Goal: Task Accomplishment & Management: Manage account settings

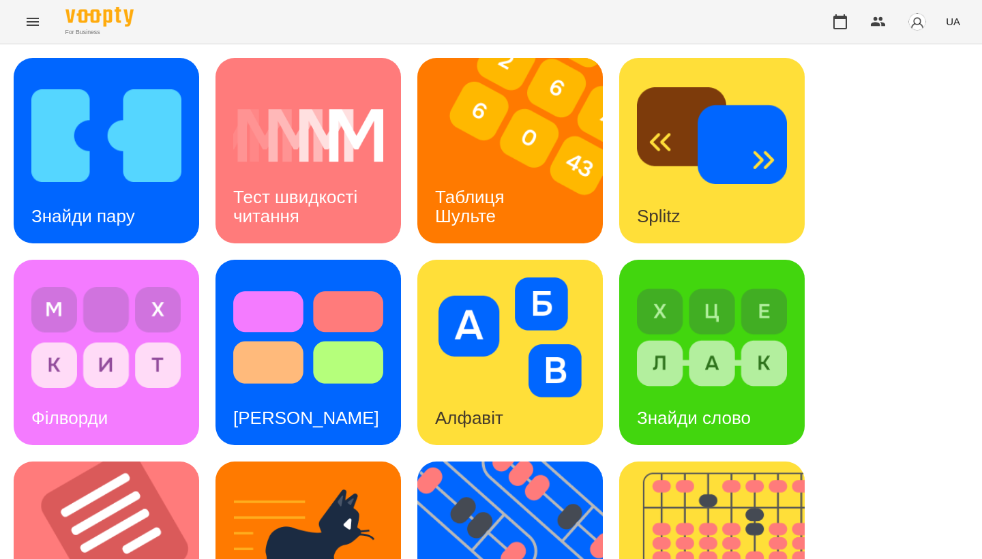
click at [33, 31] on button "Menu" at bounding box center [32, 21] width 33 height 33
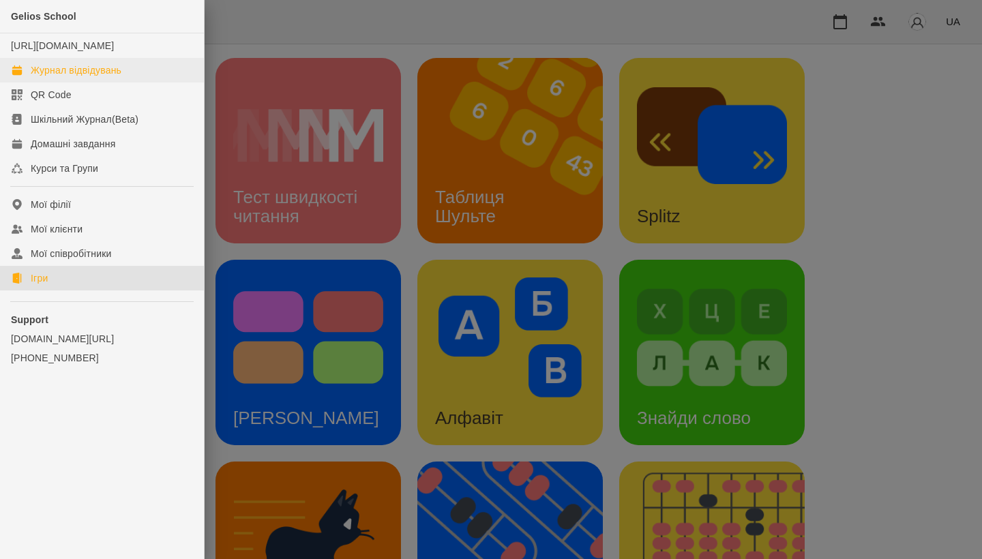
click at [42, 77] on div "Журнал відвідувань" at bounding box center [76, 70] width 91 height 14
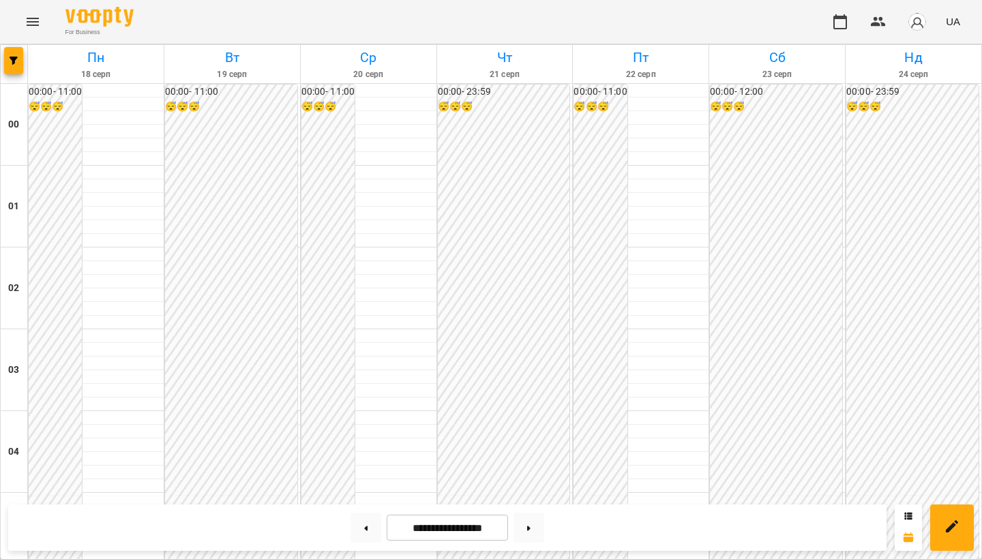
scroll to position [774, 0]
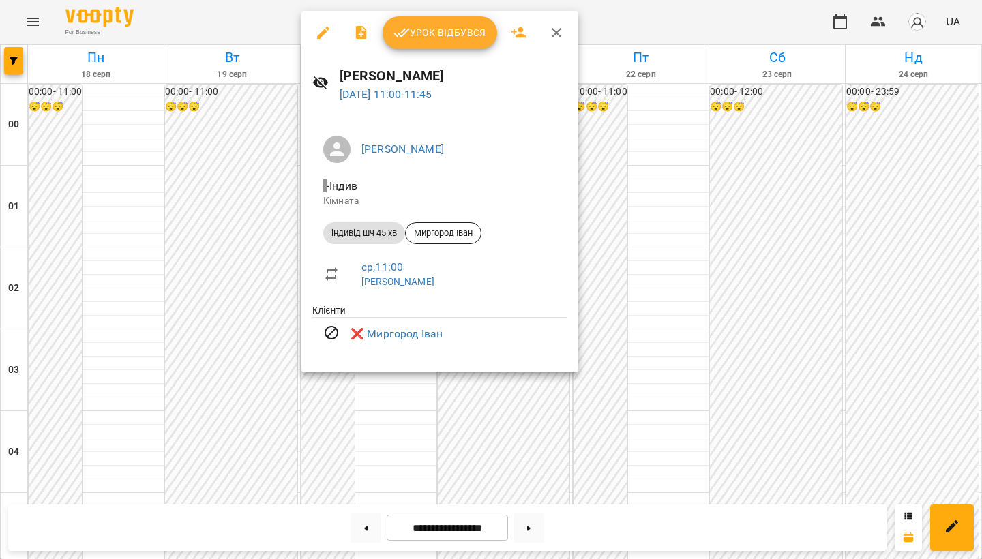
click at [217, 144] on div at bounding box center [491, 279] width 982 height 559
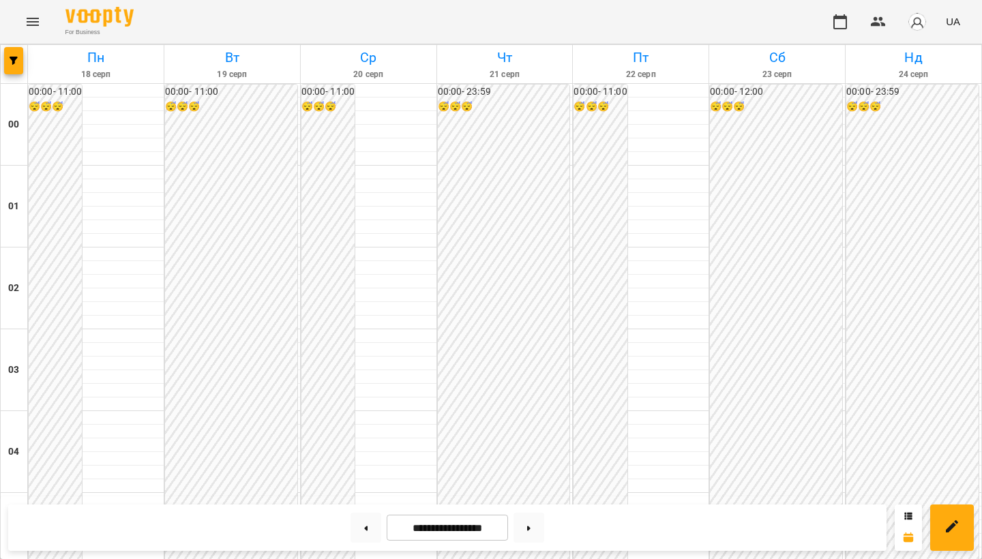
scroll to position [796, 0]
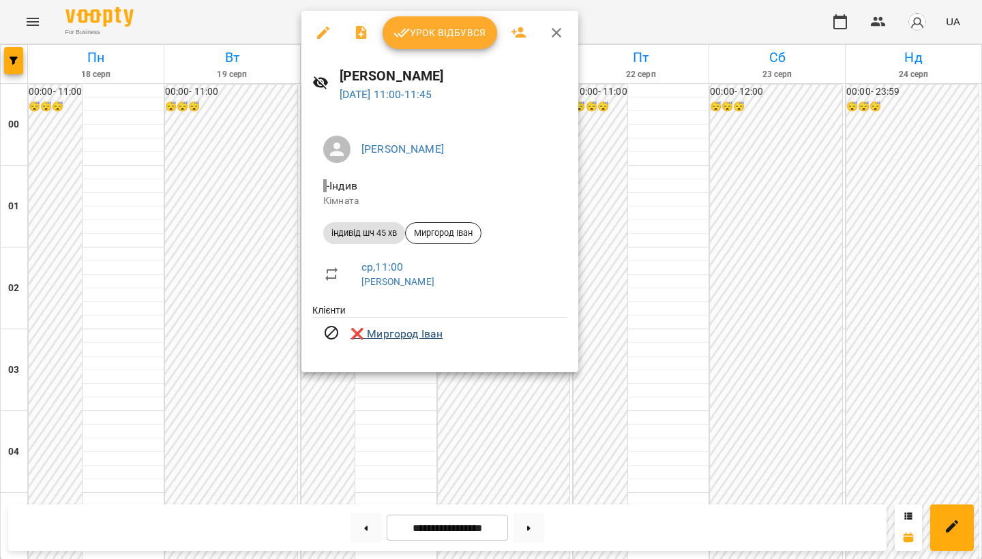
click at [386, 332] on link "❌ [PERSON_NAME]" at bounding box center [396, 334] width 92 height 16
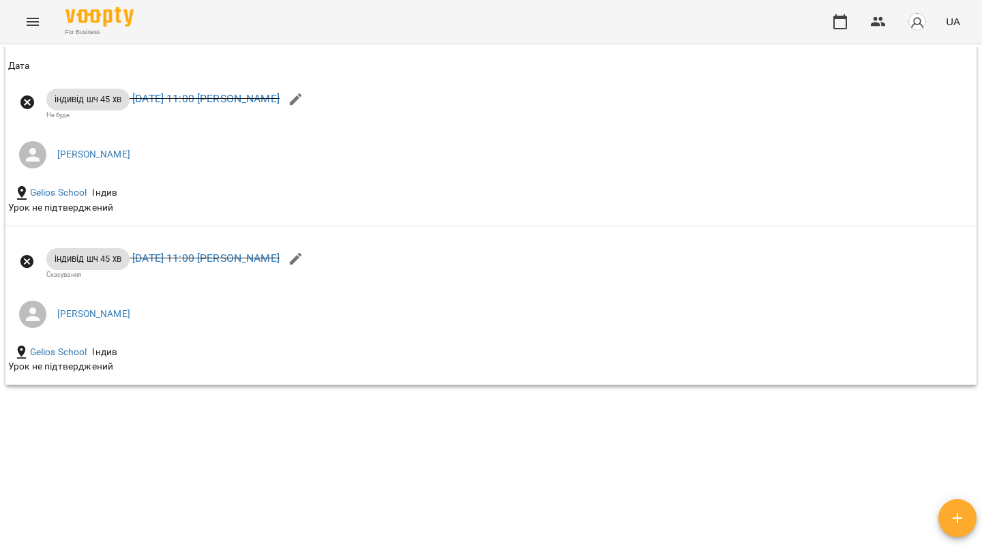
scroll to position [1757, 0]
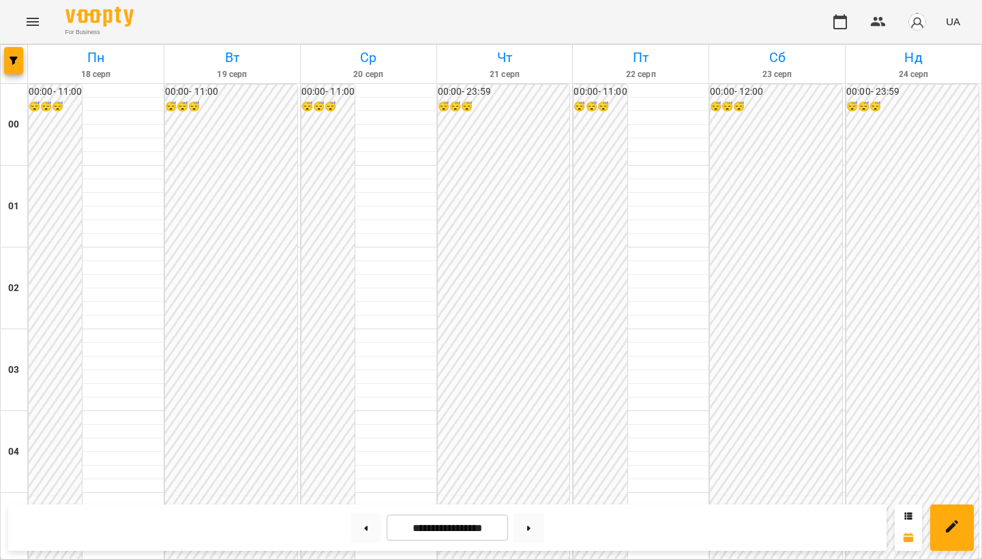
click at [42, 29] on button "Menu" at bounding box center [32, 21] width 33 height 33
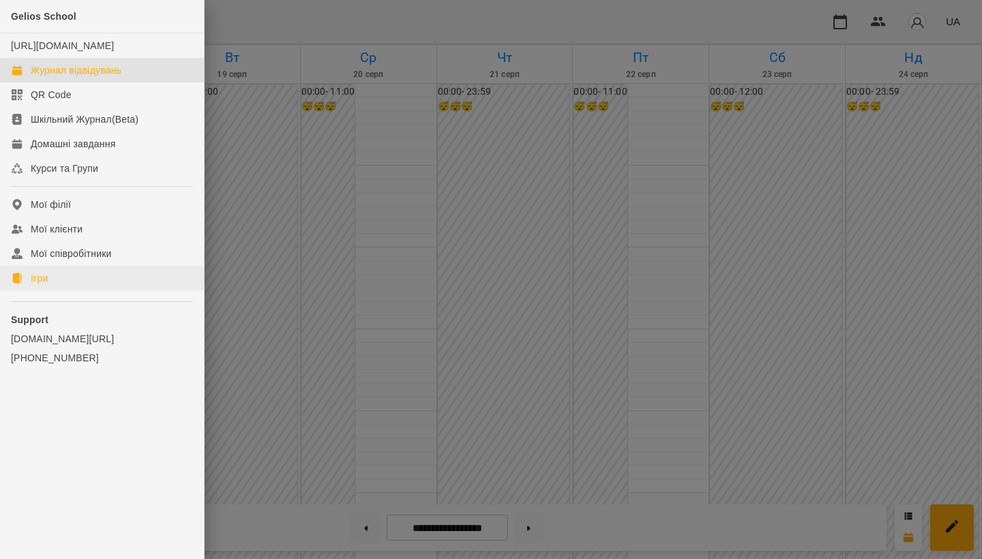
click at [48, 285] on div "Ігри" at bounding box center [39, 278] width 17 height 14
